Goal: Transaction & Acquisition: Purchase product/service

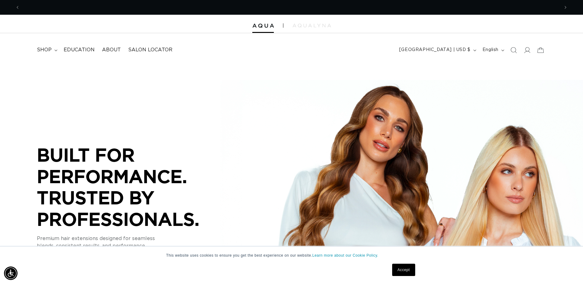
scroll to position [0, 539]
click at [526, 51] on icon at bounding box center [527, 50] width 6 height 6
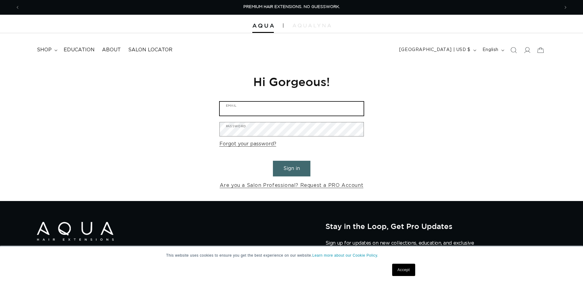
click at [327, 107] on input "Email" at bounding box center [292, 109] width 144 height 14
type input "jandeelindenhurst@comcast.net"
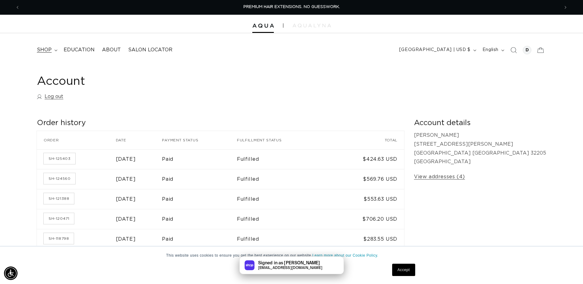
click at [49, 49] on span "shop" at bounding box center [44, 50] width 15 height 6
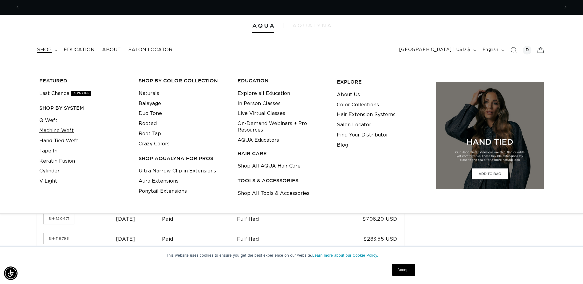
scroll to position [0, 1078]
click at [63, 131] on link "Machine Weft" at bounding box center [56, 131] width 34 height 10
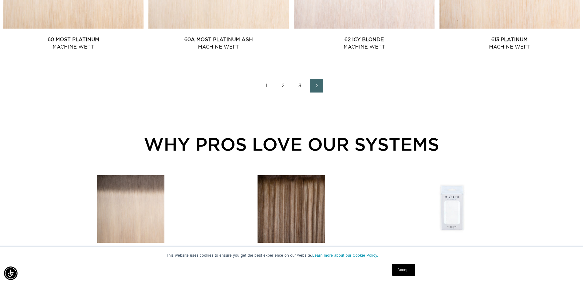
click at [284, 86] on link "2" at bounding box center [283, 86] width 14 height 14
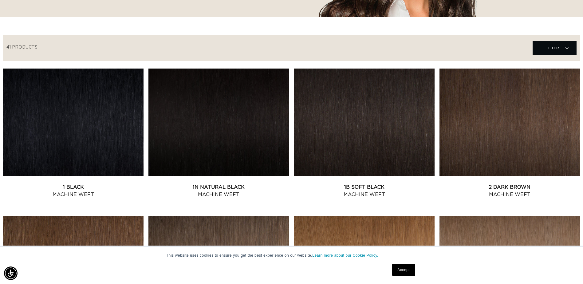
scroll to position [0, 539]
click at [491, 183] on link "2 Dark Brown Machine Weft" at bounding box center [509, 190] width 140 height 15
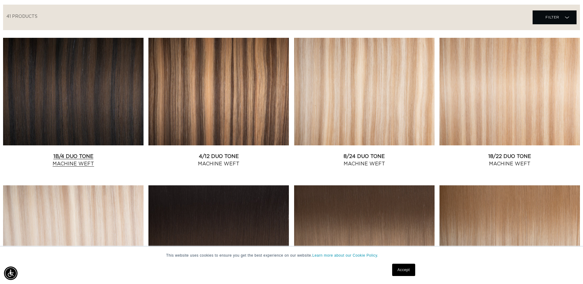
click at [103, 153] on link "1B/4 Duo Tone Machine Weft" at bounding box center [73, 160] width 140 height 15
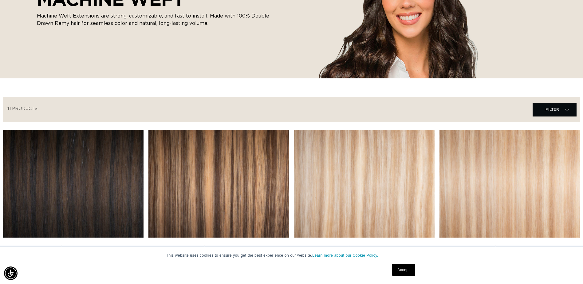
scroll to position [0, 1078]
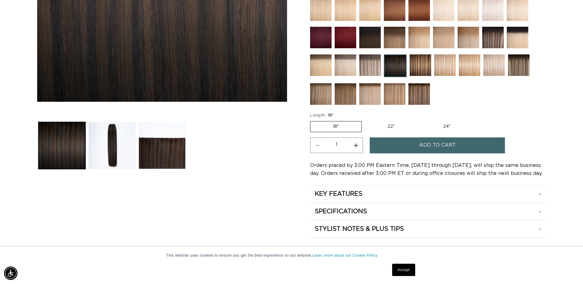
click at [417, 145] on button "Add to cart" at bounding box center [437, 145] width 135 height 16
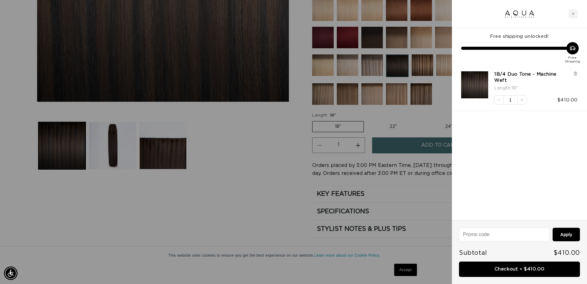
scroll to position [0, 544]
click at [251, 161] on div at bounding box center [293, 142] width 587 height 284
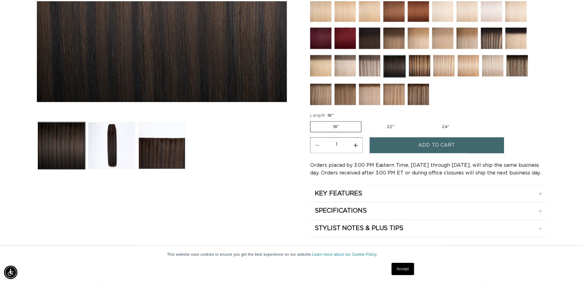
scroll to position [0, 1078]
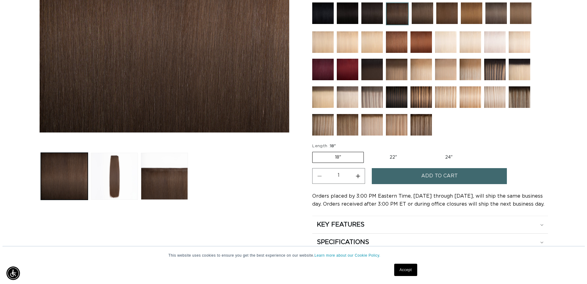
scroll to position [0, 539]
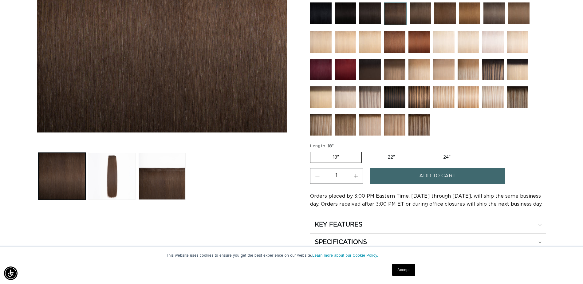
click at [448, 176] on span "Add to cart" at bounding box center [437, 176] width 37 height 16
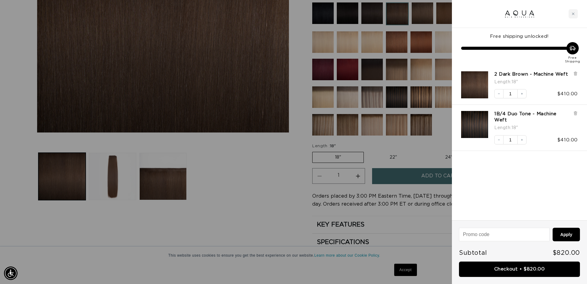
scroll to position [0, 544]
click at [522, 270] on link "Checkout • $820.00" at bounding box center [519, 269] width 121 height 16
